Goal: Information Seeking & Learning: Learn about a topic

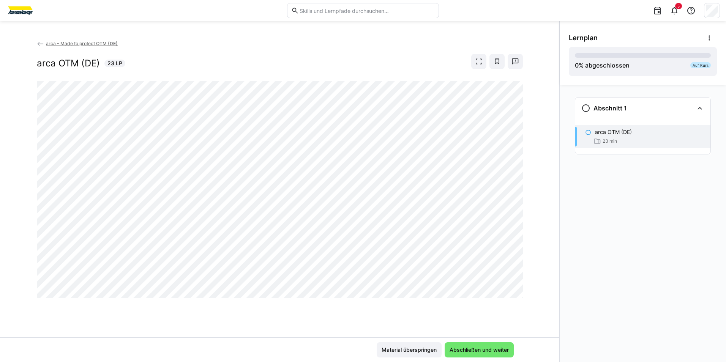
click at [529, 272] on div "arca - Made to protect OTM (DE) arca OTM (DE) 23 LP" at bounding box center [280, 189] width 560 height 298
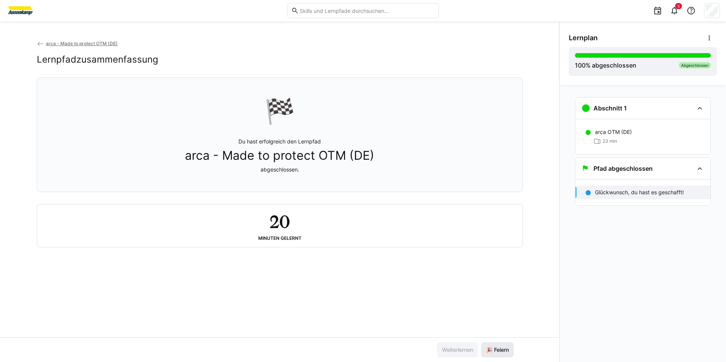
click at [494, 351] on span "🎉 Feiern" at bounding box center [497, 351] width 25 height 8
click at [643, 172] on h3 "Pfad abgeschlossen" at bounding box center [623, 169] width 59 height 8
click at [662, 111] on div "Abschnitt 1" at bounding box center [638, 108] width 112 height 9
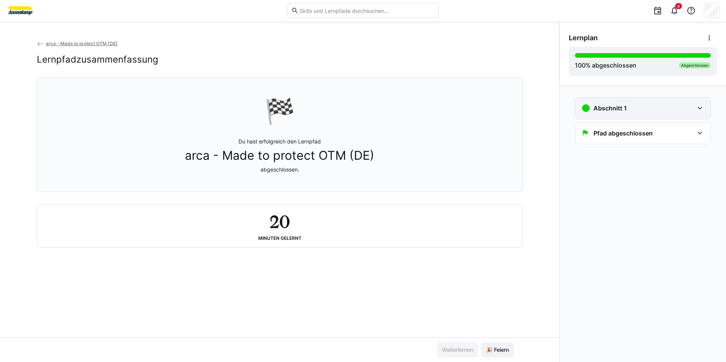
drag, startPoint x: 662, startPoint y: 111, endPoint x: 658, endPoint y: 112, distance: 4.3
click at [661, 111] on div "Abschnitt 1" at bounding box center [638, 108] width 112 height 9
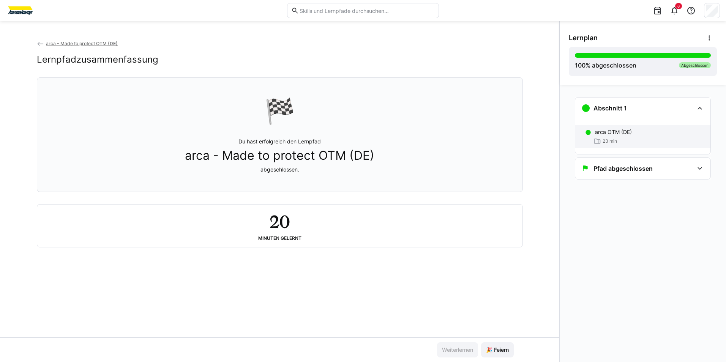
click at [654, 136] on div "arca OTM (DE) 23 min" at bounding box center [643, 136] width 135 height 23
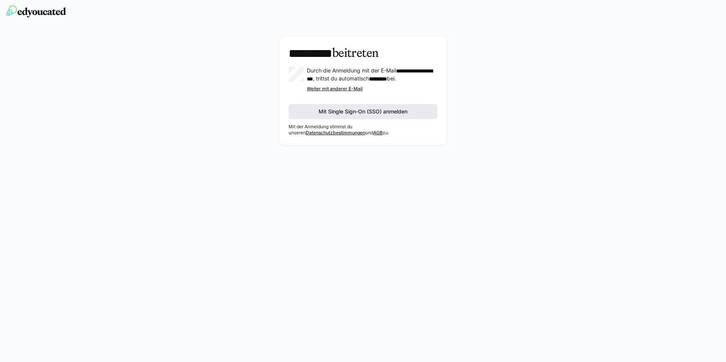
click at [375, 113] on span "Mit Single Sign-On (SSO) anmelden" at bounding box center [363, 111] width 149 height 15
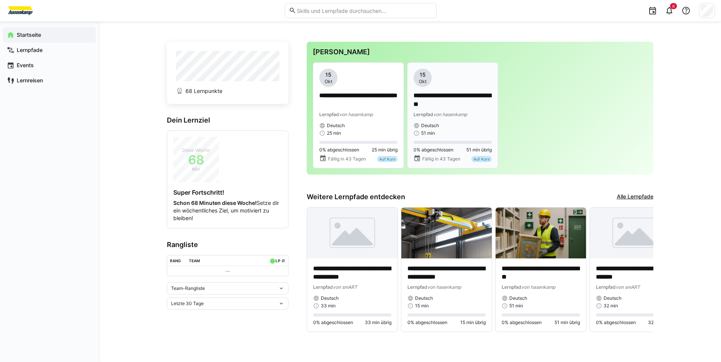
click at [465, 121] on div "**********" at bounding box center [452, 103] width 78 height 68
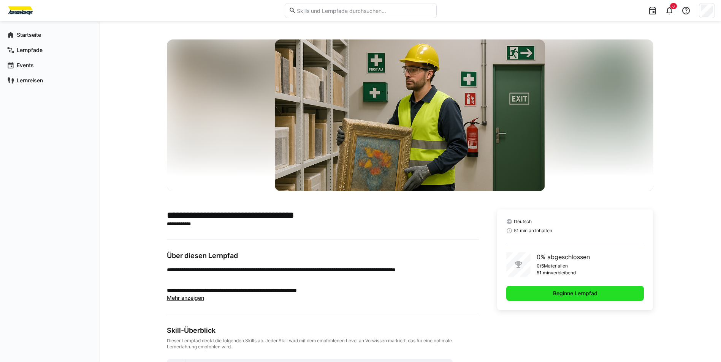
drag, startPoint x: 582, startPoint y: 293, endPoint x: 577, endPoint y: 297, distance: 6.8
click at [582, 293] on span "Beginne Lernpfad" at bounding box center [575, 294] width 47 height 8
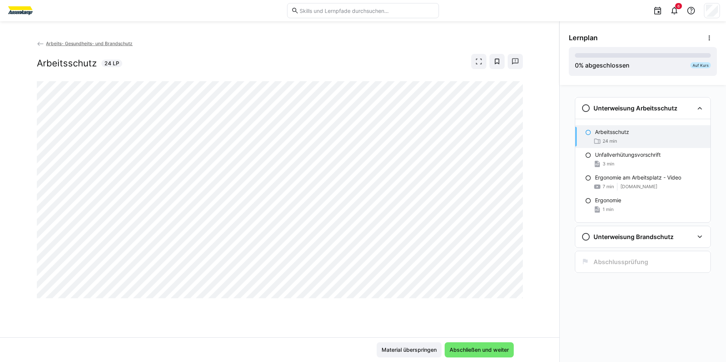
click at [715, 173] on app-classroom-navigation "Unterweisung Arbeitsschutz Arbeitsschutz 24 min Unfallverhütungsvorschrift 3 mi…" at bounding box center [643, 195] width 148 height 203
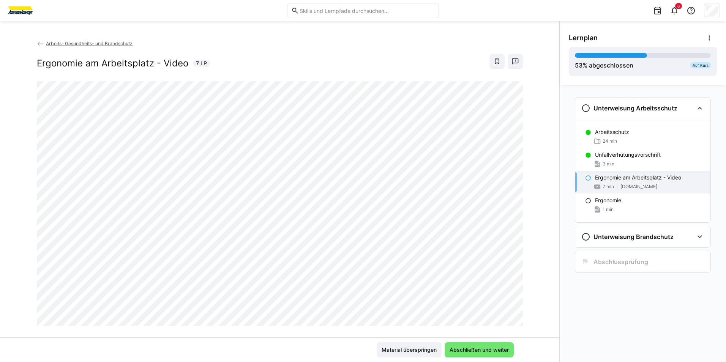
click at [646, 177] on p "Ergonomie am Arbeitsplatz - Video" at bounding box center [638, 178] width 86 height 8
click at [536, 247] on div "Arbeits- Gesundheits- und Brandschutz Ergonomie am Arbeitsplatz - Video 7 LP" at bounding box center [280, 189] width 560 height 298
click at [506, 311] on div at bounding box center [514, 305] width 18 height 16
click at [507, 299] on div at bounding box center [514, 305] width 18 height 16
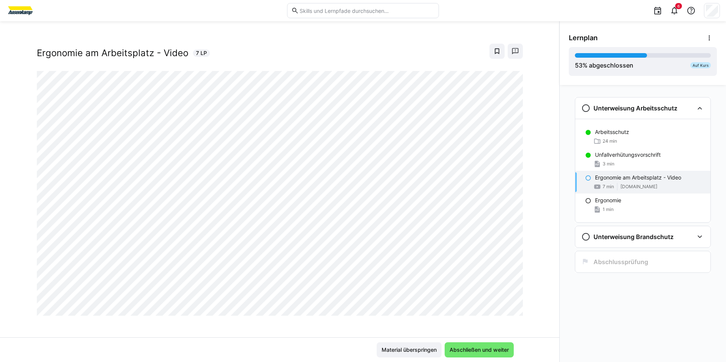
scroll to position [13, 0]
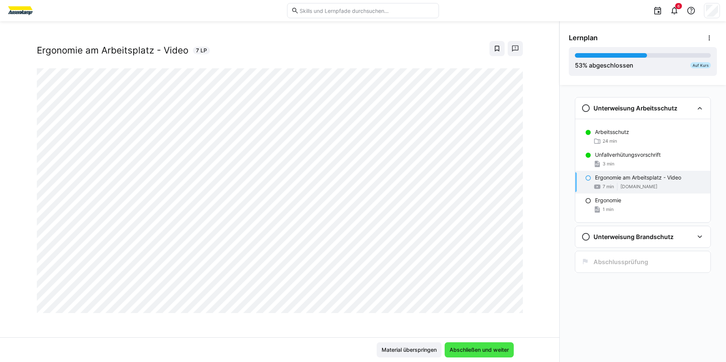
click at [500, 344] on span "Abschließen und weiter" at bounding box center [479, 350] width 69 height 15
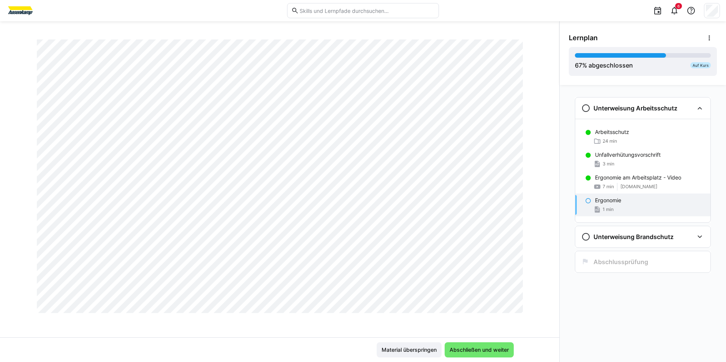
scroll to position [435, 0]
click at [472, 346] on span "Abschließen und weiter" at bounding box center [479, 350] width 69 height 15
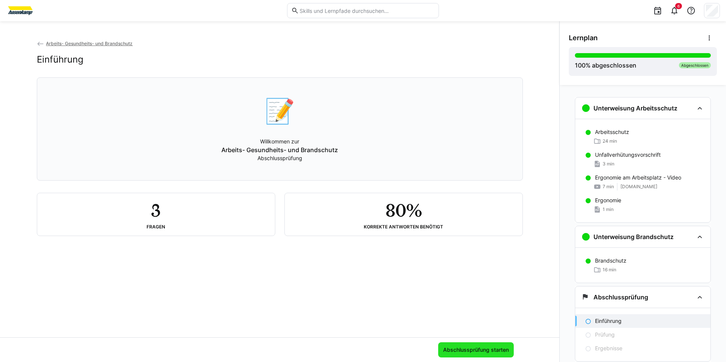
click at [455, 354] on span "Abschlussprüfung starten" at bounding box center [476, 350] width 76 height 15
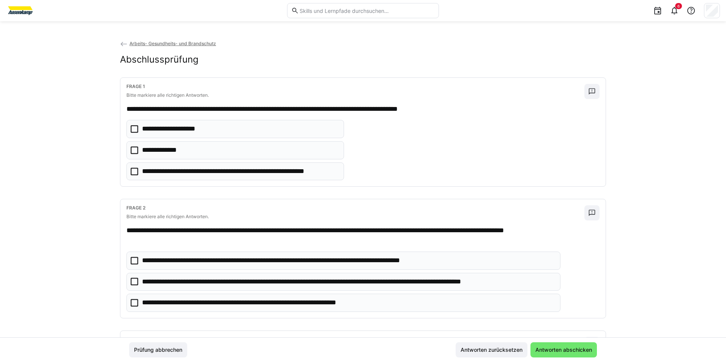
click at [182, 153] on p "**********" at bounding box center [164, 151] width 45 height 10
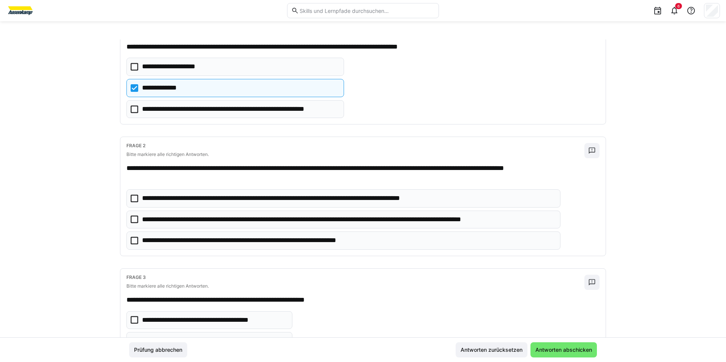
scroll to position [76, 0]
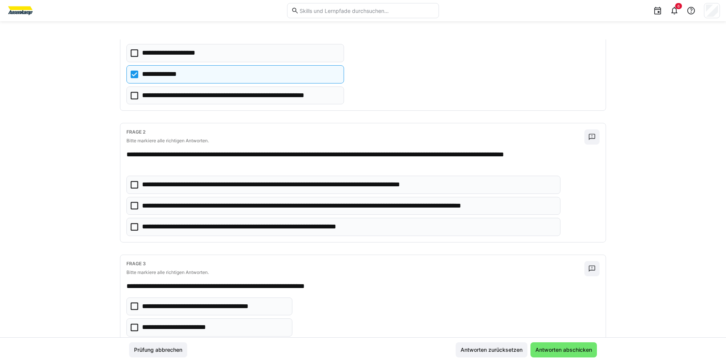
drag, startPoint x: 244, startPoint y: 201, endPoint x: 230, endPoint y: 223, distance: 26.1
click at [243, 201] on eds-checkbox "**********" at bounding box center [344, 206] width 434 height 18
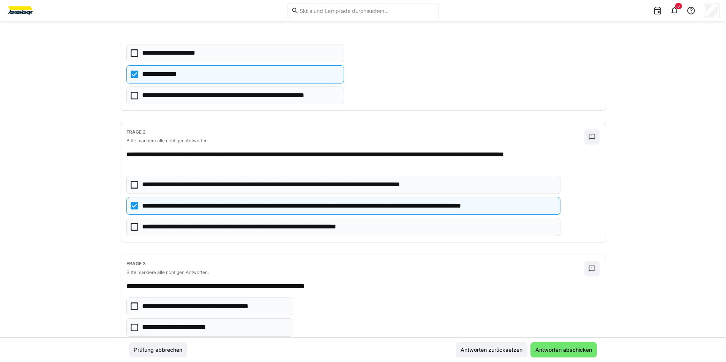
click at [240, 222] on eds-checkbox "**********" at bounding box center [344, 227] width 434 height 18
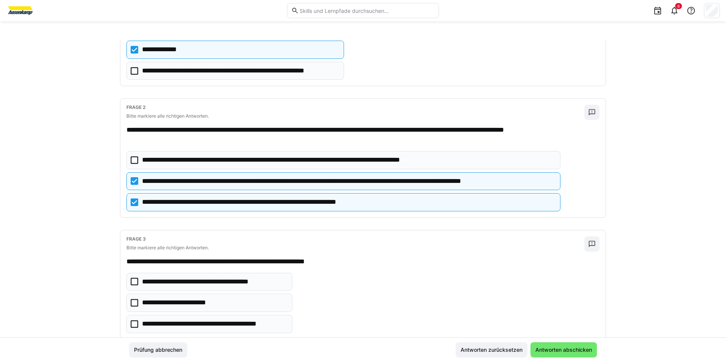
scroll to position [121, 0]
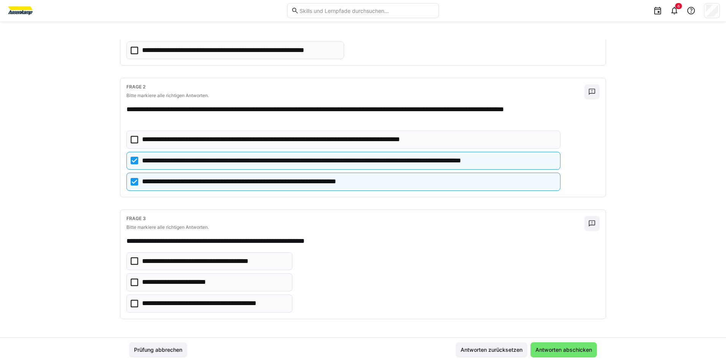
click at [251, 276] on eds-checkbox "**********" at bounding box center [210, 283] width 166 height 18
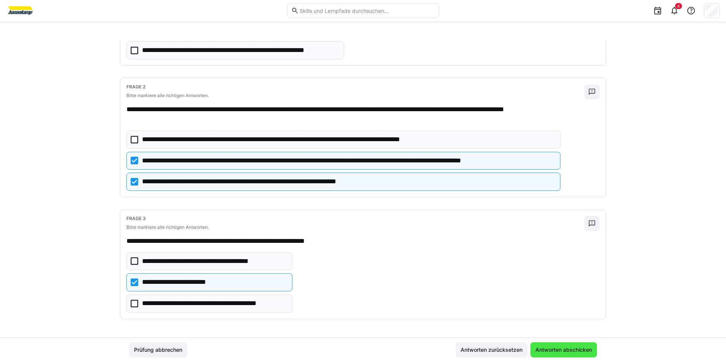
click at [539, 355] on span "Antworten abschicken" at bounding box center [564, 350] width 66 height 15
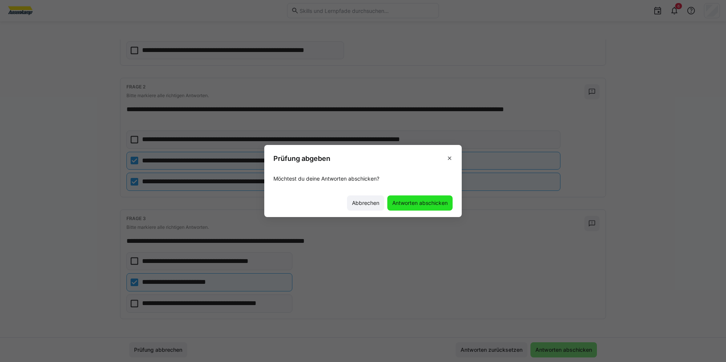
click at [437, 207] on span "Antworten abschicken" at bounding box center [420, 203] width 65 height 15
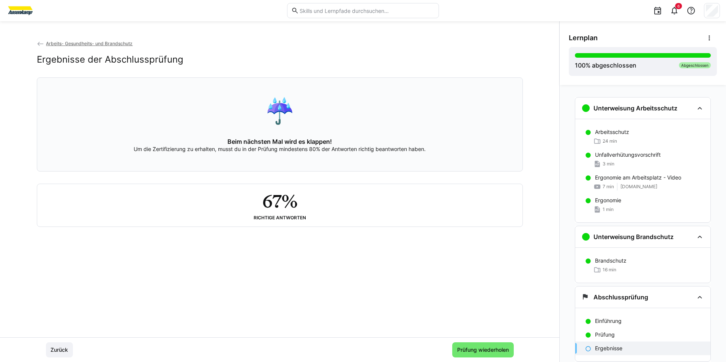
click at [462, 353] on span "Prüfung wiederholen" at bounding box center [483, 351] width 54 height 8
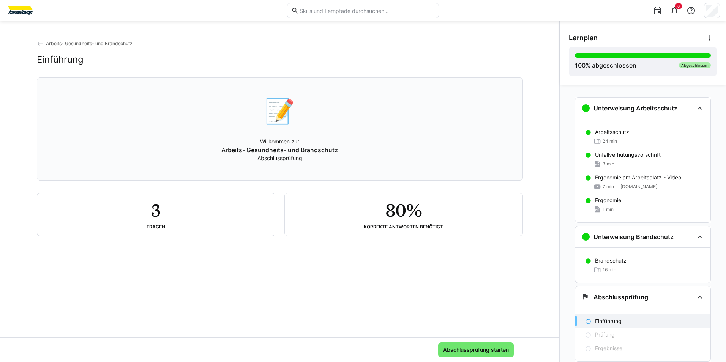
scroll to position [23, 0]
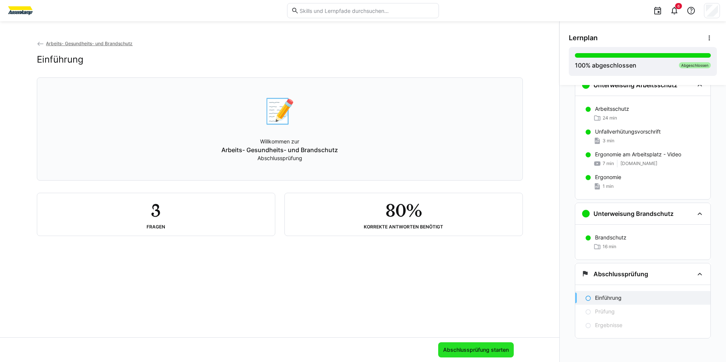
click at [461, 345] on span "Abschlussprüfung starten" at bounding box center [476, 350] width 76 height 15
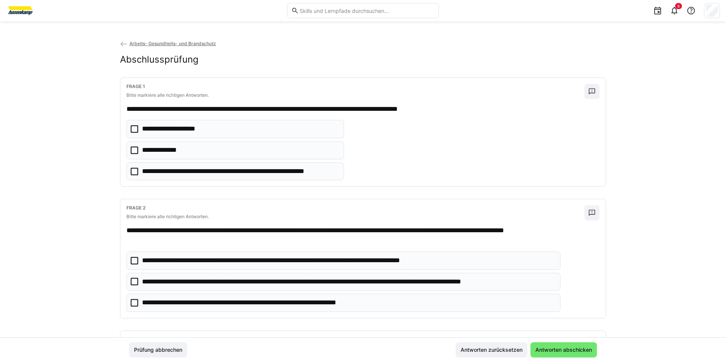
click at [234, 131] on eds-checkbox "**********" at bounding box center [236, 129] width 218 height 18
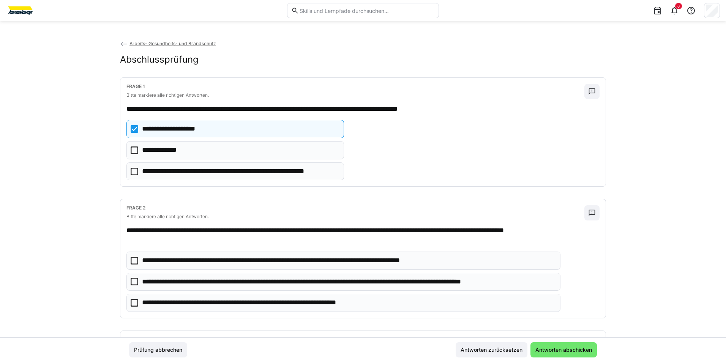
click at [293, 147] on eds-checkbox "**********" at bounding box center [236, 150] width 218 height 18
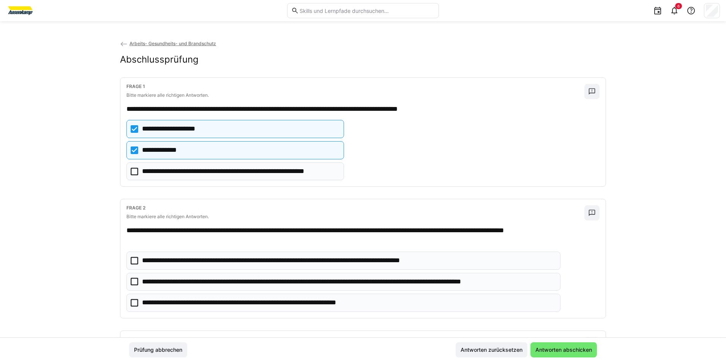
click at [294, 133] on eds-checkbox "**********" at bounding box center [236, 129] width 218 height 18
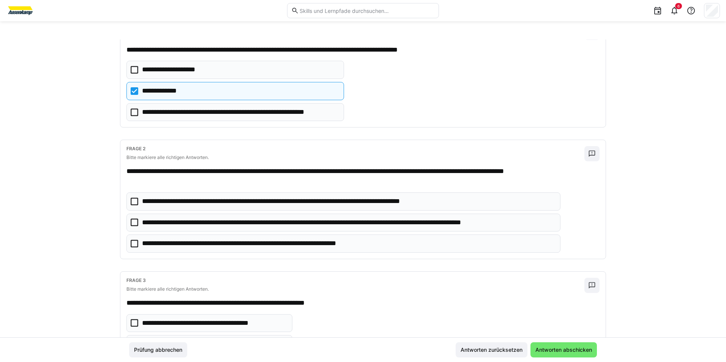
scroll to position [76, 0]
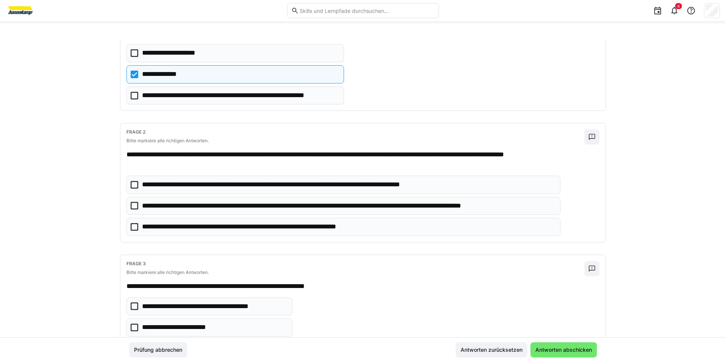
click at [293, 209] on p "**********" at bounding box center [348, 206] width 413 height 10
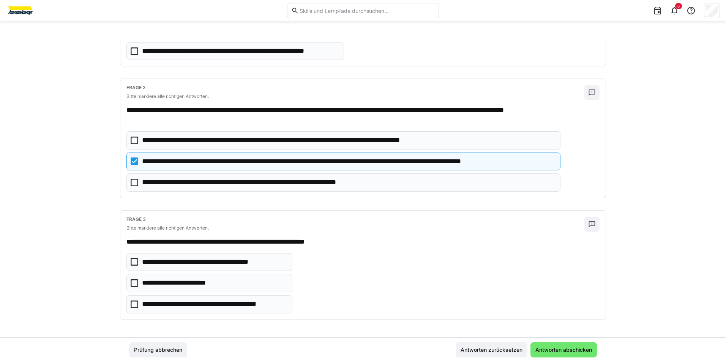
scroll to position [121, 0]
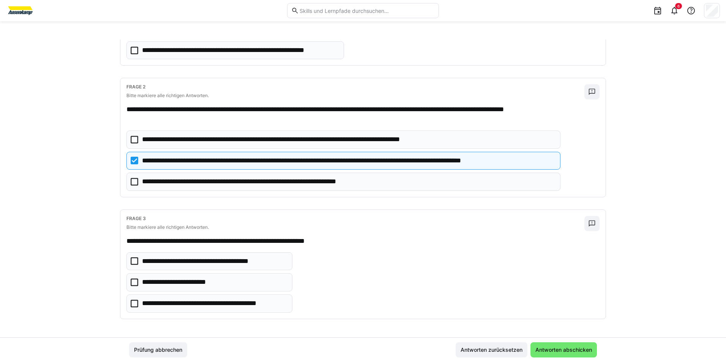
click at [242, 307] on p "**********" at bounding box center [214, 304] width 145 height 10
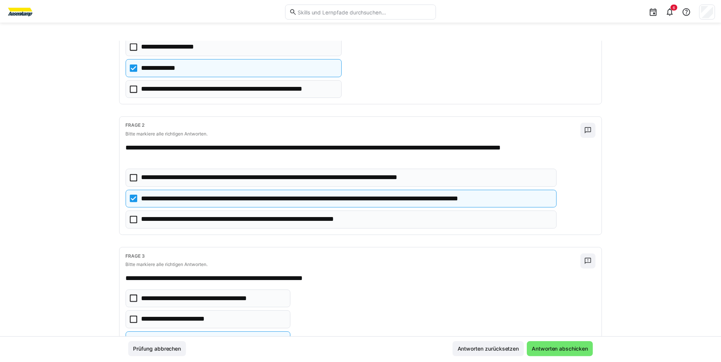
scroll to position [45, 0]
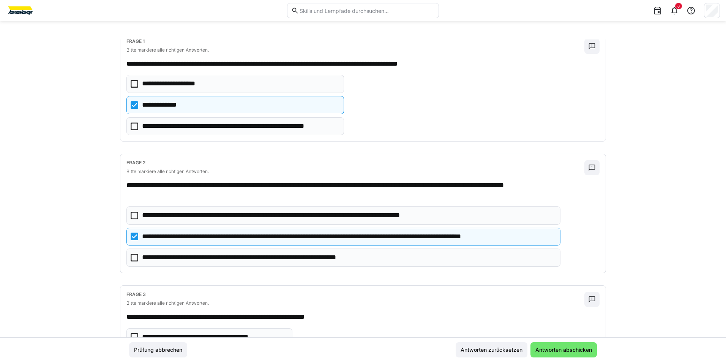
click at [323, 261] on p "**********" at bounding box center [265, 258] width 247 height 10
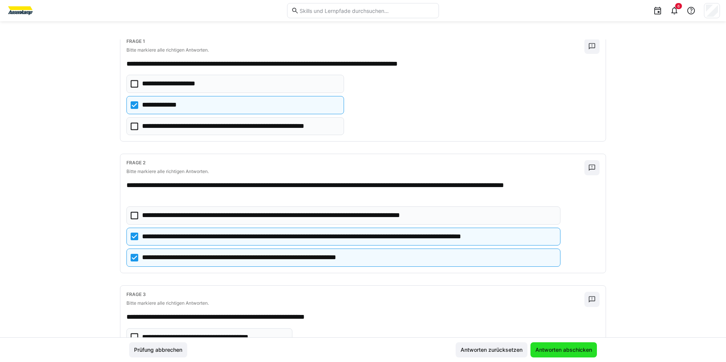
click at [552, 345] on span "Antworten abschicken" at bounding box center [564, 350] width 66 height 15
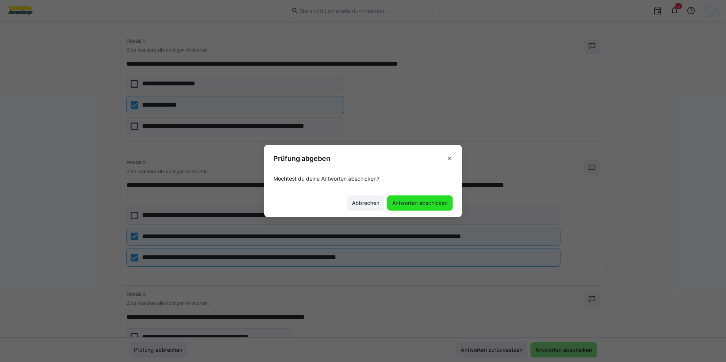
click at [416, 202] on span "Antworten abschicken" at bounding box center [420, 203] width 58 height 8
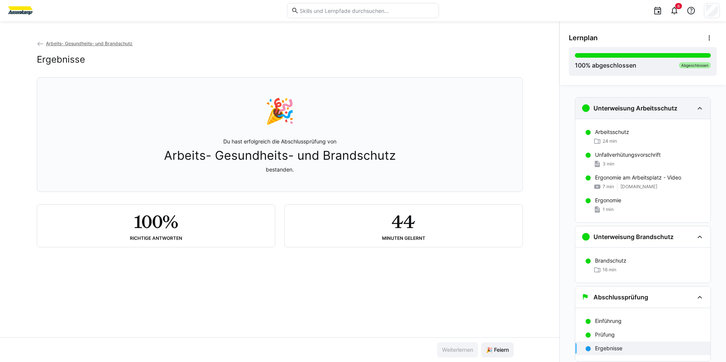
click at [682, 108] on div "Unterweisung Arbeitsschutz" at bounding box center [638, 108] width 112 height 9
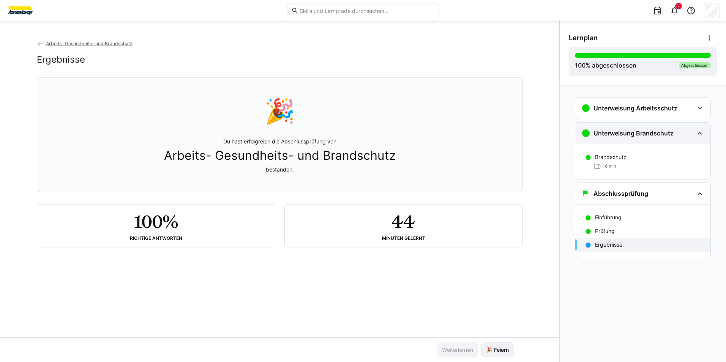
click at [640, 143] on div "Unterweisung Brandschutz" at bounding box center [643, 133] width 135 height 21
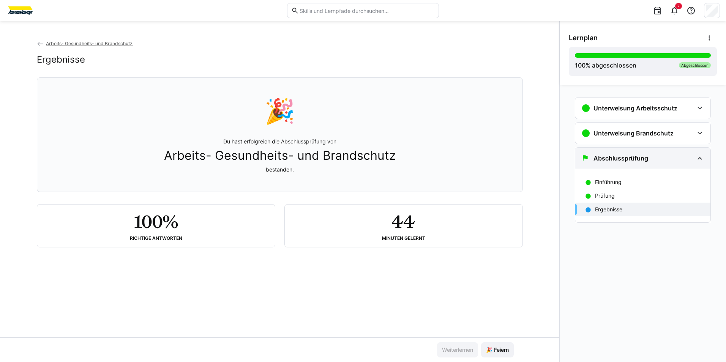
click at [640, 156] on h3 "Abschlussprüfung" at bounding box center [621, 159] width 55 height 8
click at [62, 46] on span "Arbeits- Gesundheits- und Brandschutz" at bounding box center [89, 44] width 87 height 6
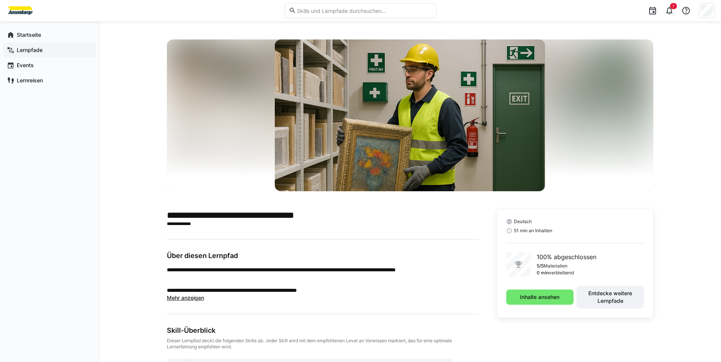
click at [57, 50] on span "Lernpfade" at bounding box center [54, 50] width 76 height 8
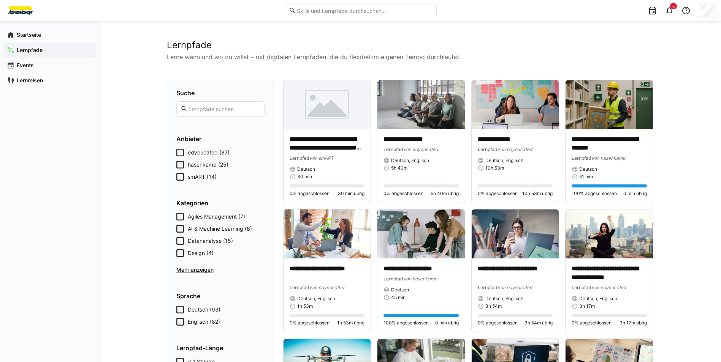
click at [205, 153] on span "edyoucated (87)" at bounding box center [209, 153] width 42 height 8
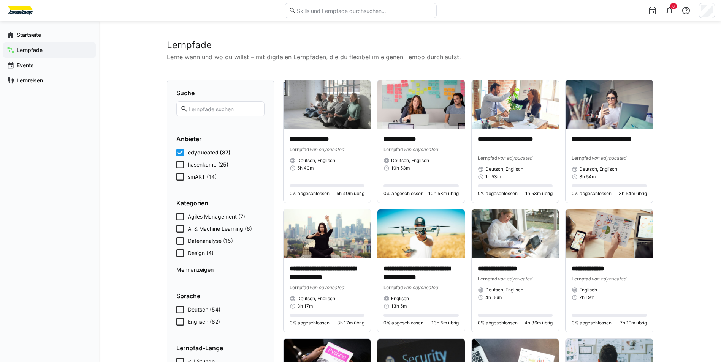
click at [205, 166] on span "hasenkamp (25)" at bounding box center [208, 165] width 41 height 8
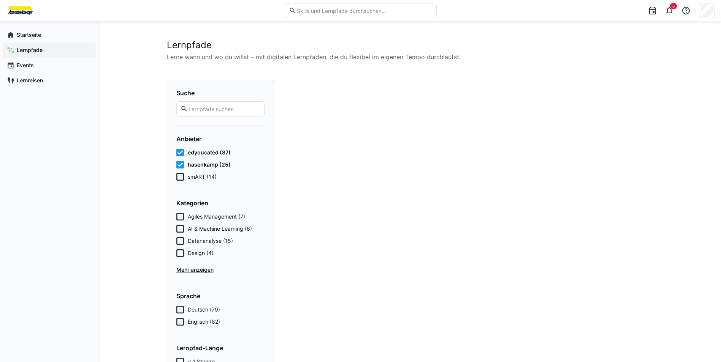
click at [212, 154] on span "edyoucated (87)" at bounding box center [209, 153] width 43 height 8
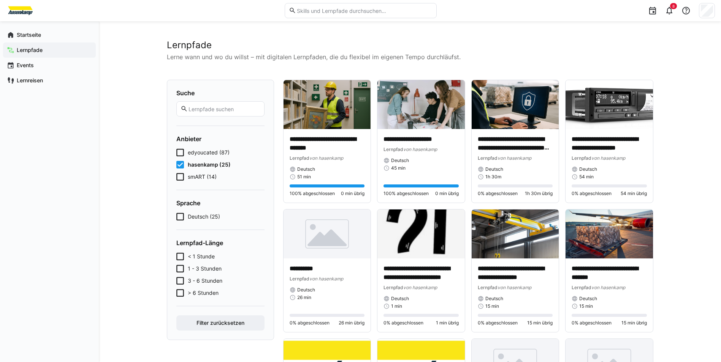
drag, startPoint x: 212, startPoint y: 214, endPoint x: 216, endPoint y: 214, distance: 4.2
click at [212, 214] on span "Deutsch (25)" at bounding box center [204, 217] width 32 height 8
click at [191, 166] on span "hasenkamp (25)" at bounding box center [209, 165] width 43 height 8
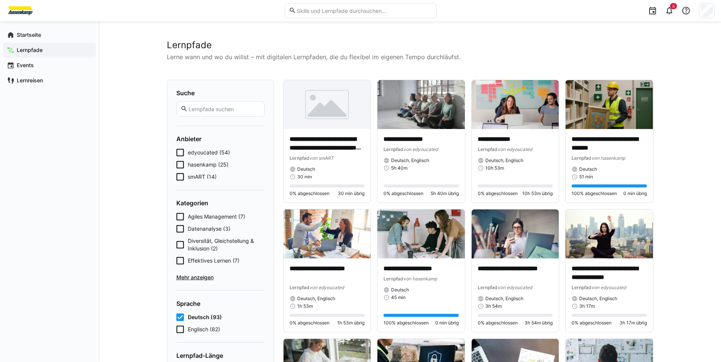
click at [196, 177] on span "smART (14)" at bounding box center [202, 177] width 29 height 8
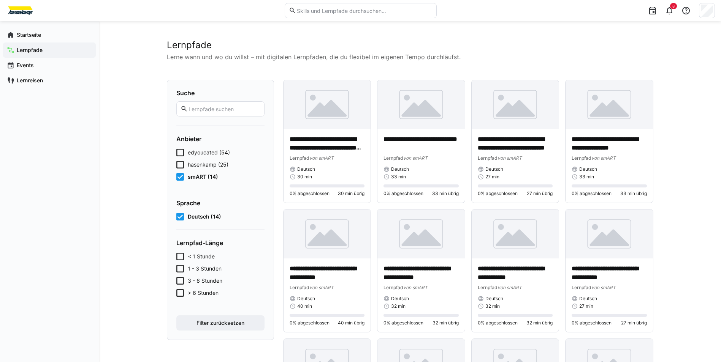
click at [203, 217] on span "Deutsch (14)" at bounding box center [204, 217] width 33 height 8
click at [206, 174] on span "smART (14)" at bounding box center [203, 177] width 30 height 8
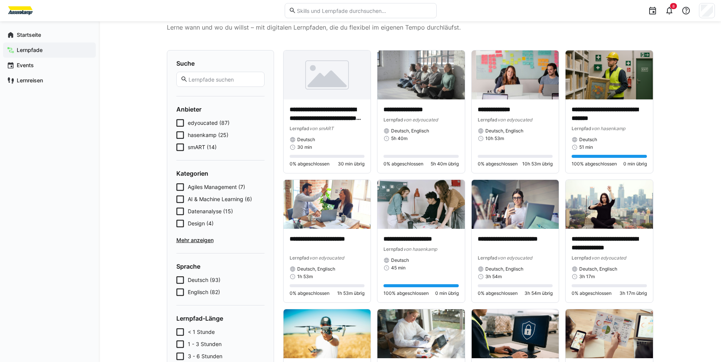
scroll to position [76, 0]
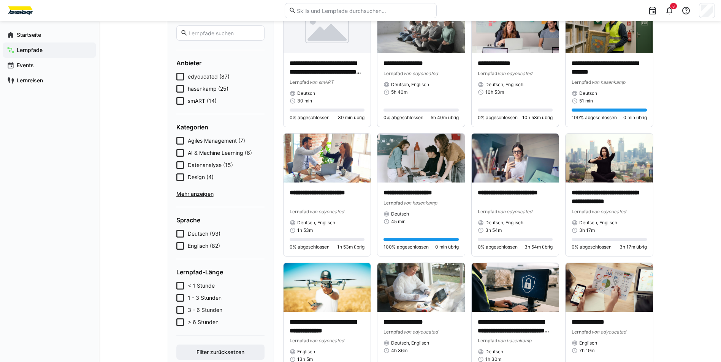
click at [194, 289] on span "< 1 Stunde" at bounding box center [201, 286] width 27 height 8
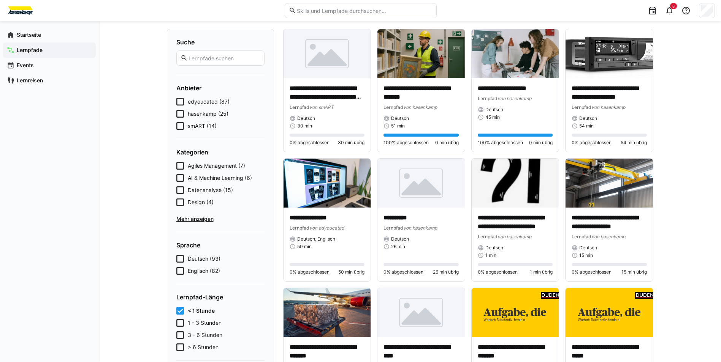
scroll to position [38, 0]
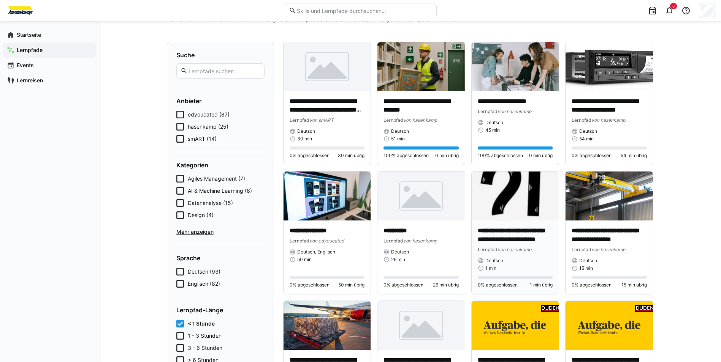
click at [543, 264] on div "Deutsch 1 min" at bounding box center [515, 265] width 75 height 14
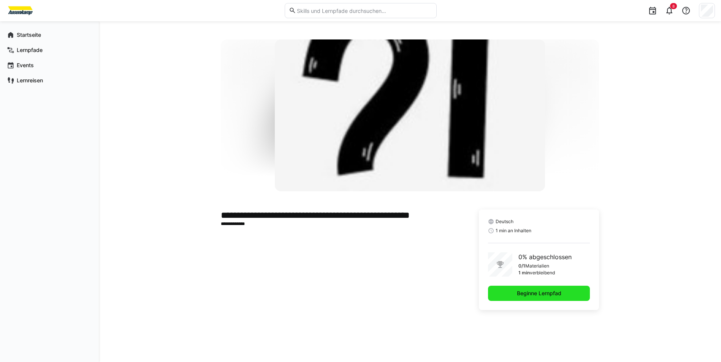
click at [569, 294] on span "Beginne Lernpfad" at bounding box center [539, 293] width 102 height 15
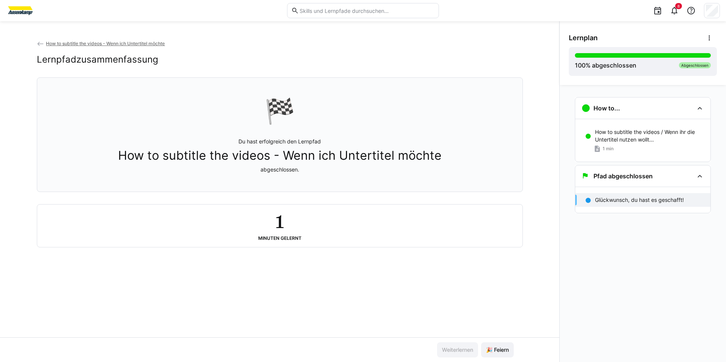
drag, startPoint x: 250, startPoint y: 248, endPoint x: 256, endPoint y: 260, distance: 14.3
click at [256, 260] on div "How to subtitle the videos - Wenn ich Untertitel möchte Lernpfadzusammenfassung…" at bounding box center [280, 189] width 560 height 298
click at [689, 113] on div "How to..." at bounding box center [643, 108] width 135 height 21
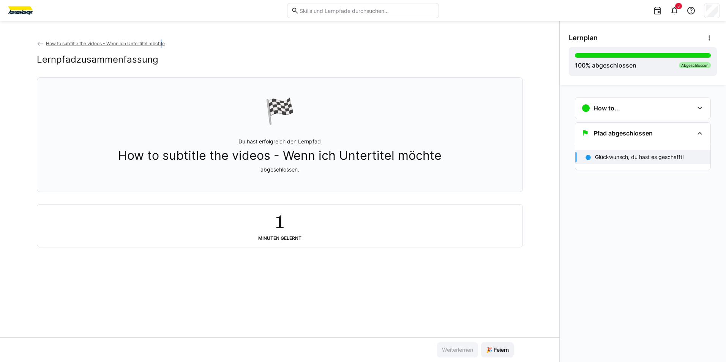
click at [165, 40] on div "How to subtitle the videos - Wenn ich Untertitel möchte Lernpfadzusammenfassung…" at bounding box center [280, 191] width 560 height 341
drag, startPoint x: 165, startPoint y: 40, endPoint x: 160, endPoint y: 44, distance: 5.7
click at [161, 46] on span "How to subtitle the videos - Wenn ich Untertitel möchte" at bounding box center [105, 44] width 119 height 6
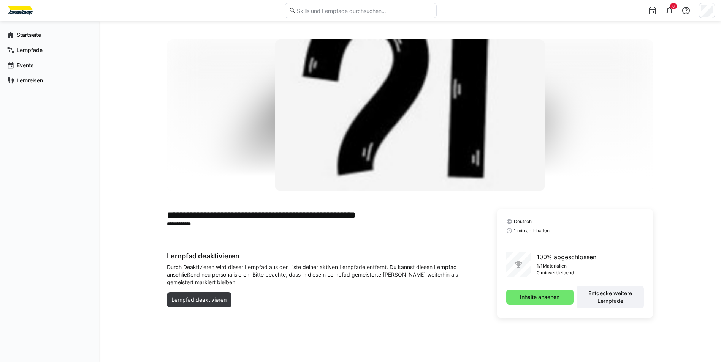
click at [547, 283] on div "Deutsch 1 min an Inhalten 100% abgeschlossen 1/1 Materialien 0 min verbleibend …" at bounding box center [575, 264] width 156 height 108
click at [551, 295] on span "Inhalte ansehen" at bounding box center [540, 298] width 42 height 8
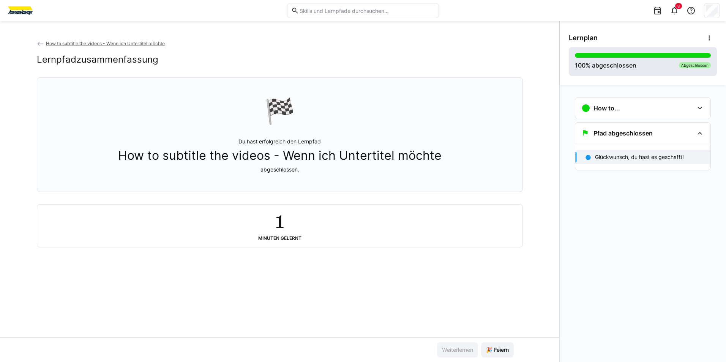
click at [660, 60] on div "100 % abgeschlossen Abgeschlossen" at bounding box center [643, 61] width 136 height 17
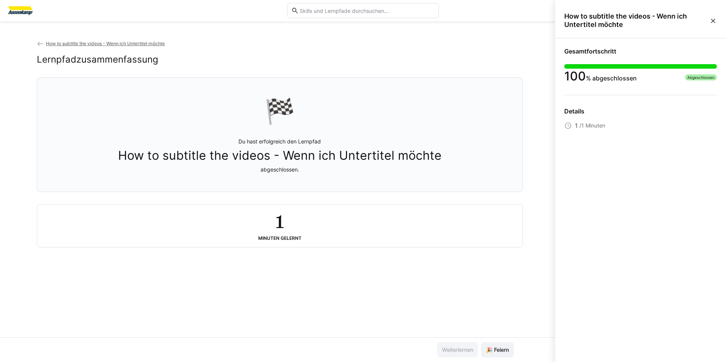
click at [714, 22] on eds-icon at bounding box center [714, 21] width 8 height 8
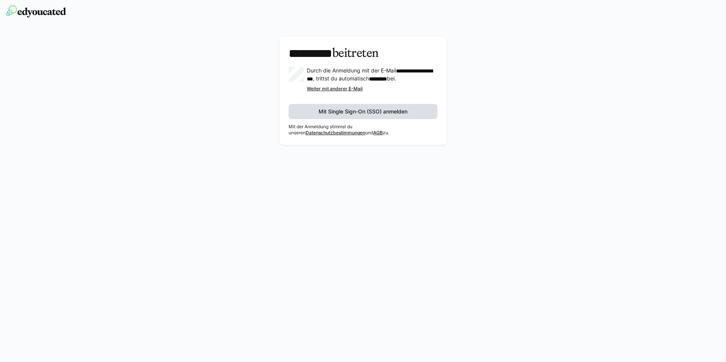
click at [400, 116] on span "Mit Single Sign-On (SSO) anmelden" at bounding box center [363, 112] width 91 height 8
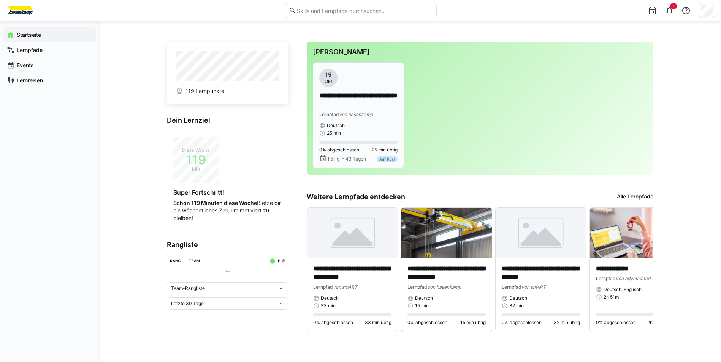
click at [374, 123] on div "Deutsch" at bounding box center [358, 126] width 78 height 6
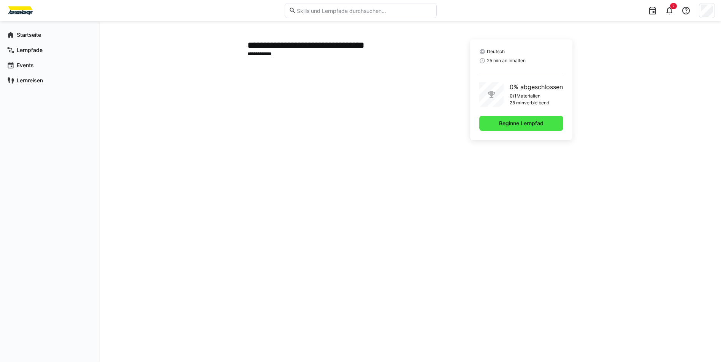
click at [520, 124] on span "Beginne Lernpfad" at bounding box center [521, 124] width 47 height 8
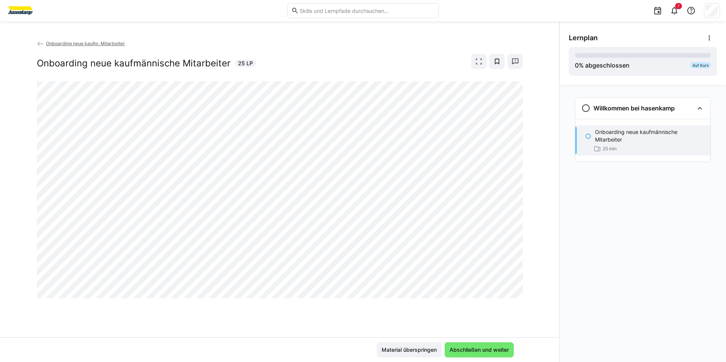
drag, startPoint x: 611, startPoint y: 277, endPoint x: 592, endPoint y: 255, distance: 29.1
click at [610, 276] on div "Willkommen bei hasenkamp Onboarding neue kaufmännische Mitarbeiter 25 min" at bounding box center [643, 223] width 166 height 277
click at [482, 348] on span "Abschließen und weiter" at bounding box center [480, 351] width 62 height 8
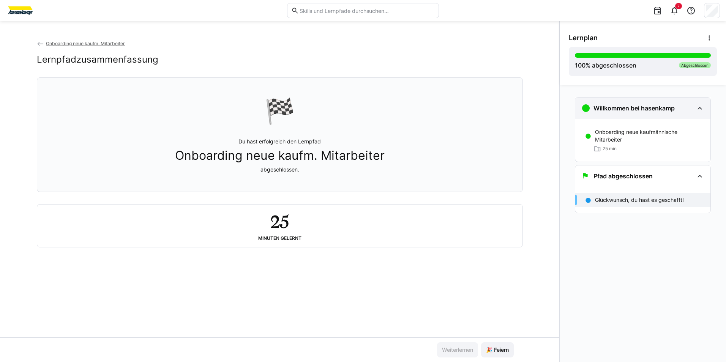
click at [617, 102] on div "Willkommen bei hasenkamp" at bounding box center [643, 108] width 135 height 21
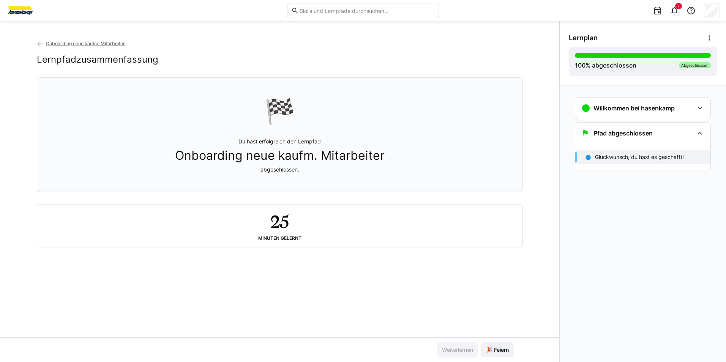
click at [335, 223] on div "25 Minuten gelernt" at bounding box center [279, 226] width 473 height 30
click at [638, 134] on h3 "Pfad abgeschlossen" at bounding box center [623, 134] width 59 height 8
drag, startPoint x: 638, startPoint y: 134, endPoint x: 689, endPoint y: 166, distance: 60.4
click at [689, 166] on app-classroom-navigation "Willkommen bei hasenkamp Onboarding neue kaufmännische Mitarbeiter 25 min Pfad …" at bounding box center [643, 131] width 148 height 74
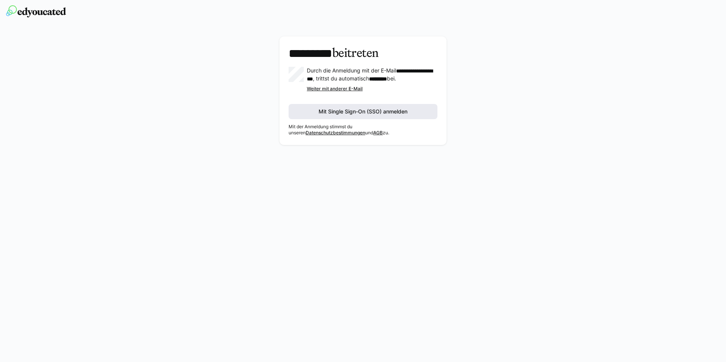
click at [324, 116] on span "Mit Single Sign-On (SSO) anmelden" at bounding box center [363, 112] width 91 height 8
click at [342, 114] on span "Mit Single Sign-On (SSO) anmelden" at bounding box center [363, 111] width 149 height 15
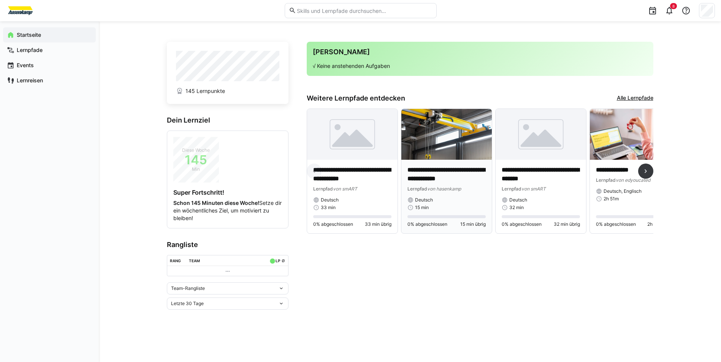
click at [415, 194] on div "**********" at bounding box center [446, 188] width 78 height 45
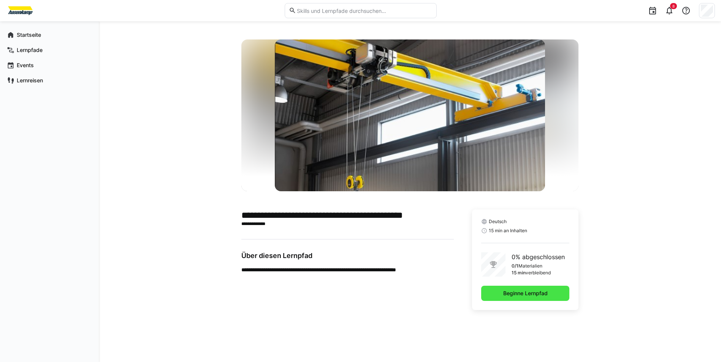
click at [484, 293] on span "Beginne Lernpfad" at bounding box center [525, 293] width 88 height 15
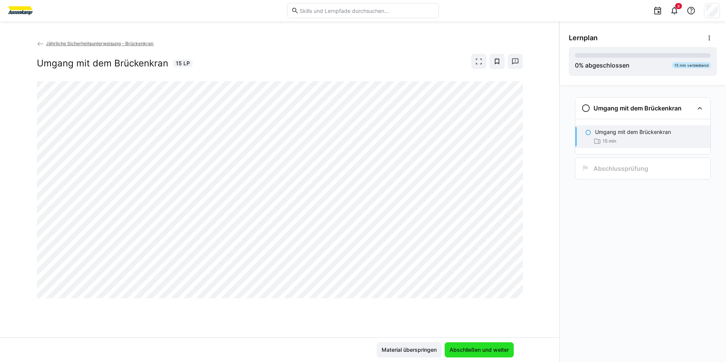
click at [486, 354] on span "Abschließen und weiter" at bounding box center [479, 350] width 69 height 15
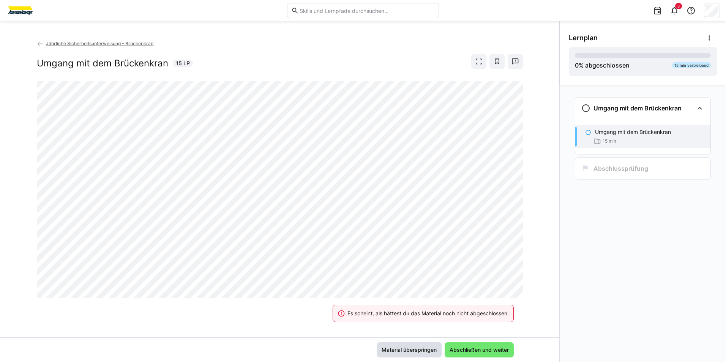
click at [416, 353] on span "Material überspringen" at bounding box center [409, 351] width 57 height 8
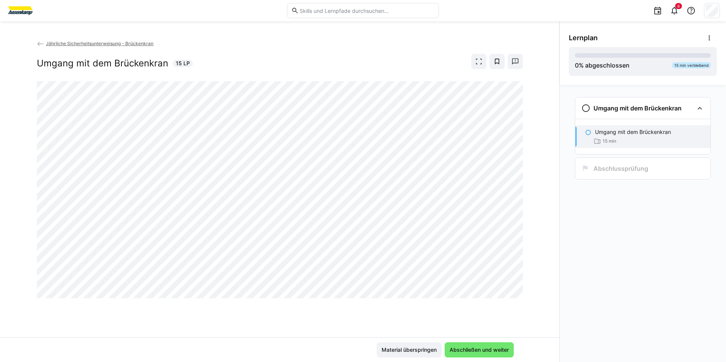
click at [38, 45] on eds-icon at bounding box center [41, 44] width 8 height 8
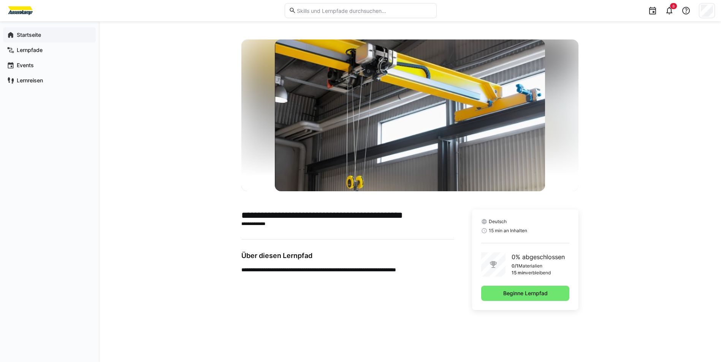
click at [0, 0] on app-navigation-label "Startseite" at bounding box center [0, 0] width 0 height 0
